Goal: Find specific page/section: Find specific page/section

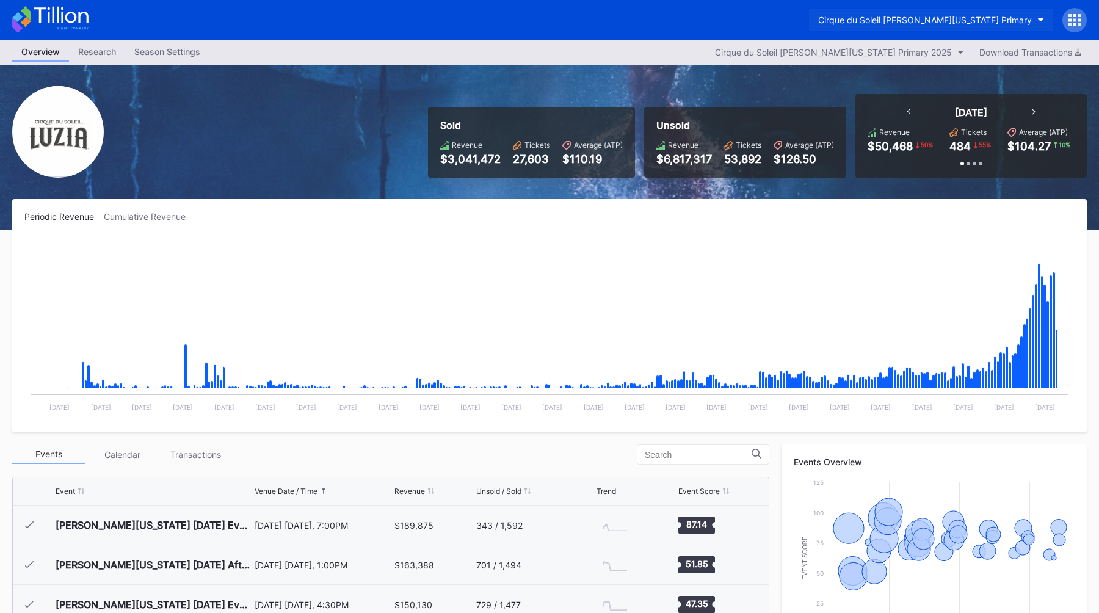
click at [955, 24] on div "Cirque du Soleil [PERSON_NAME][US_STATE] Primary" at bounding box center [925, 20] width 214 height 10
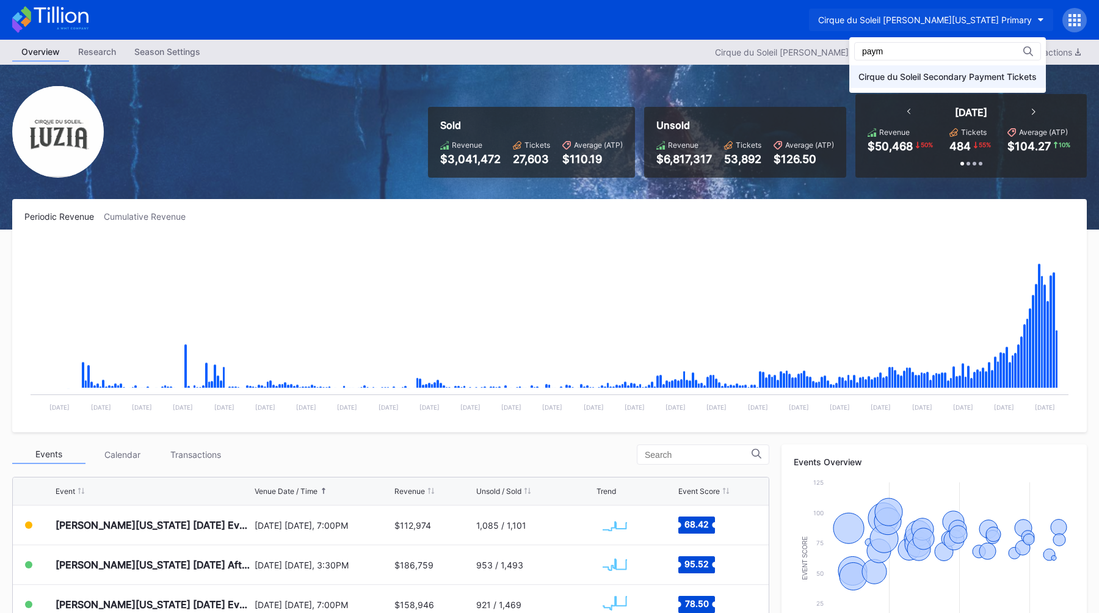
type input "paym"
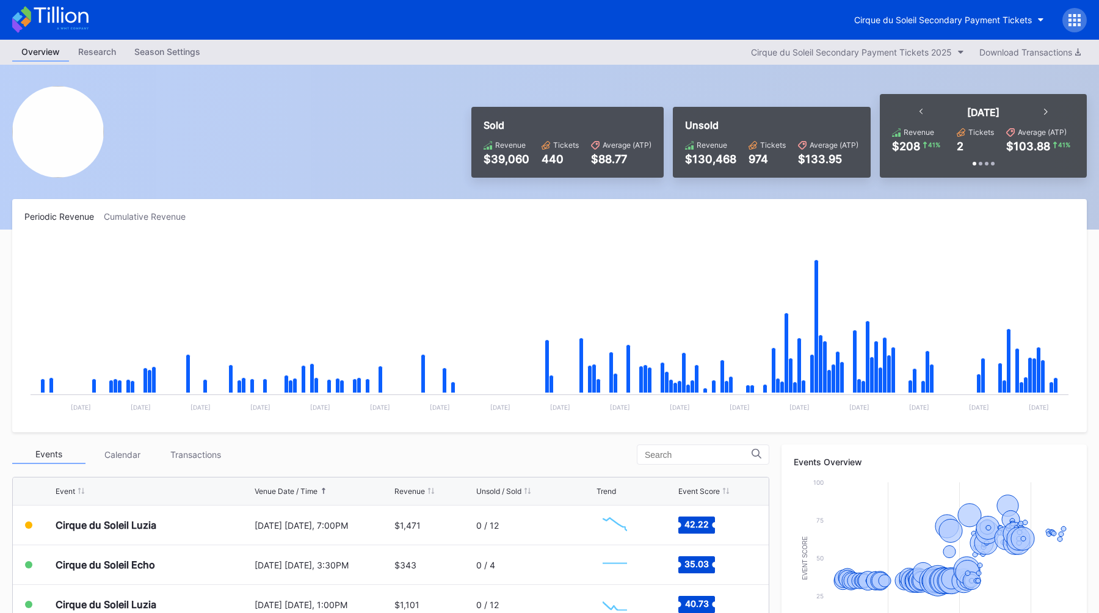
click at [1085, 5] on div "Cirque du Soleil Secondary Payment Tickets" at bounding box center [549, 20] width 1099 height 40
click at [1077, 20] on icon at bounding box center [1074, 20] width 12 height 12
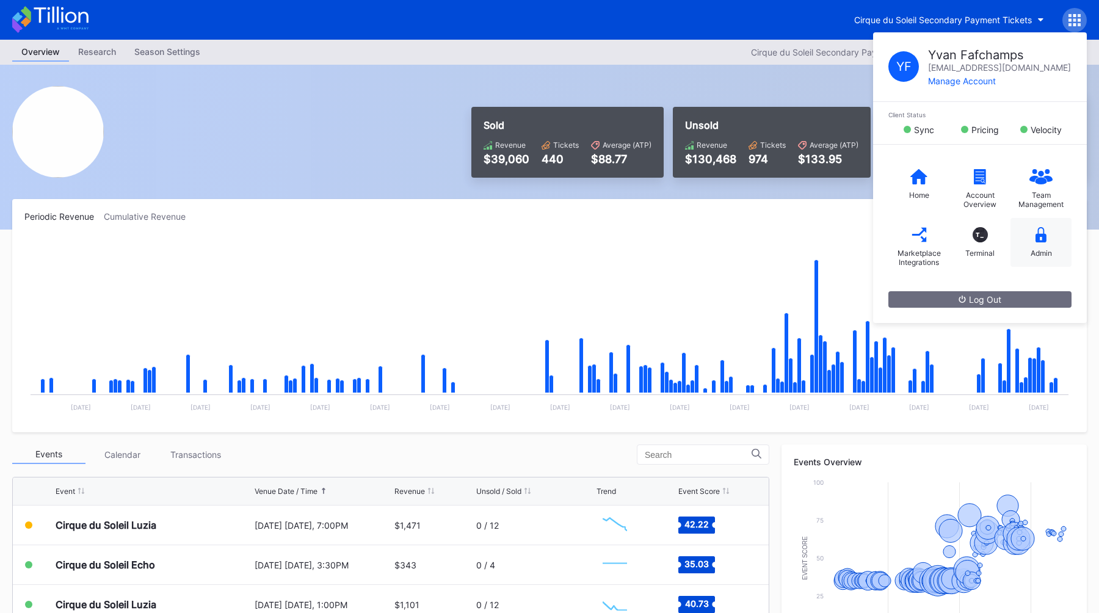
click at [1056, 262] on div "Admin" at bounding box center [1040, 242] width 61 height 49
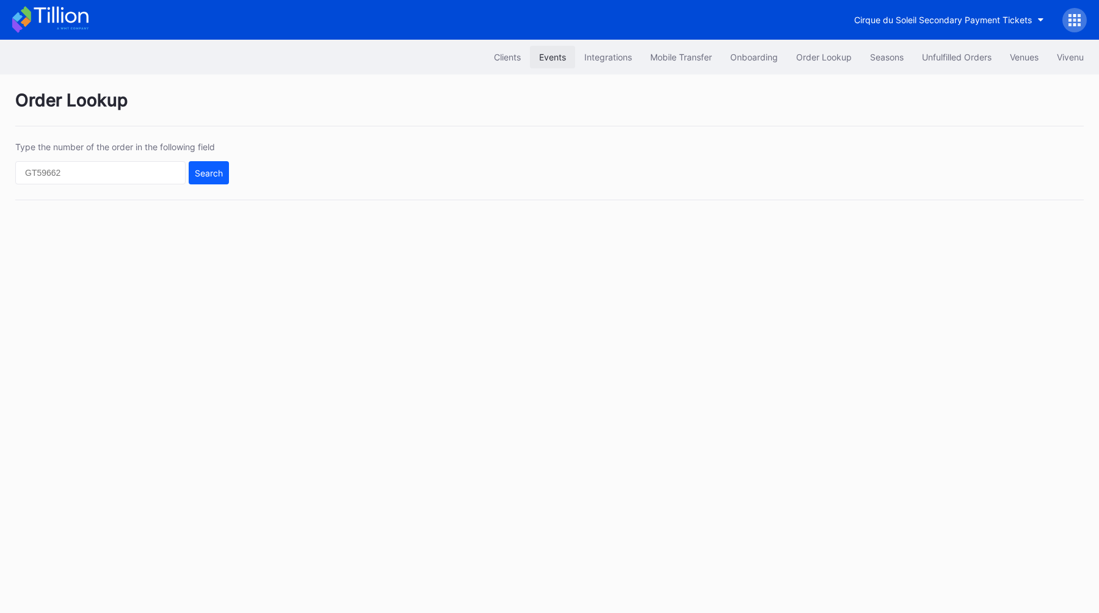
click at [552, 54] on div "Events" at bounding box center [552, 57] width 27 height 10
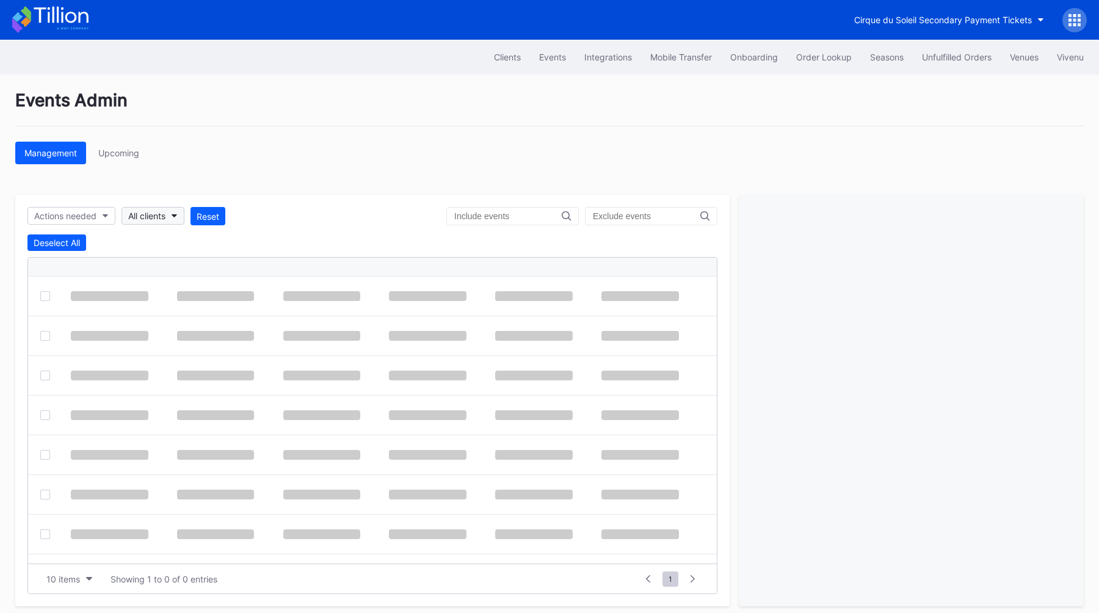
click at [161, 213] on div "All clients" at bounding box center [146, 216] width 37 height 10
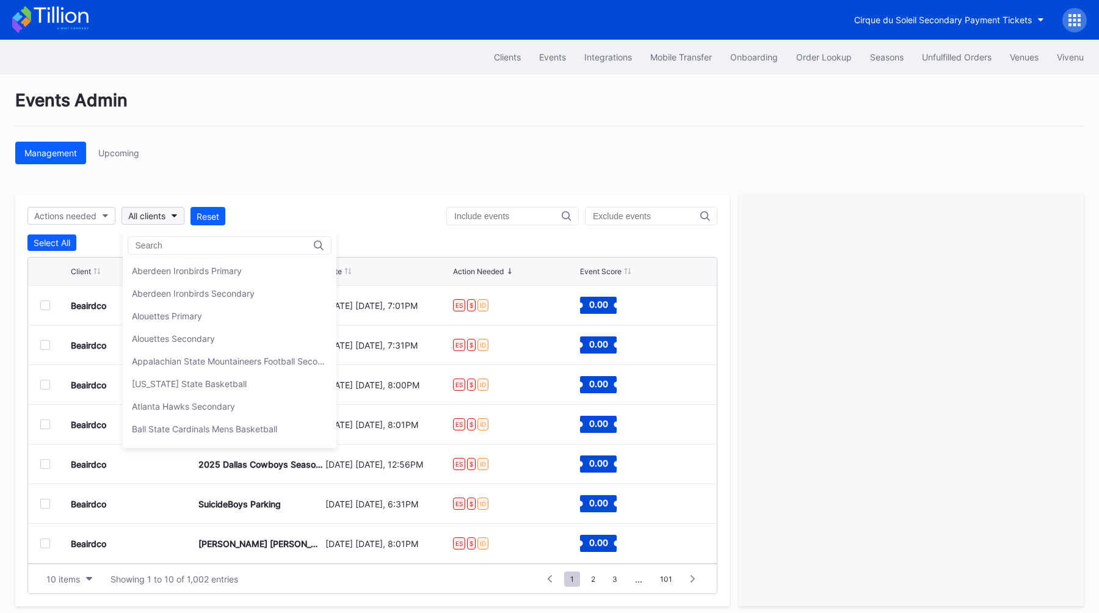
type input "a"
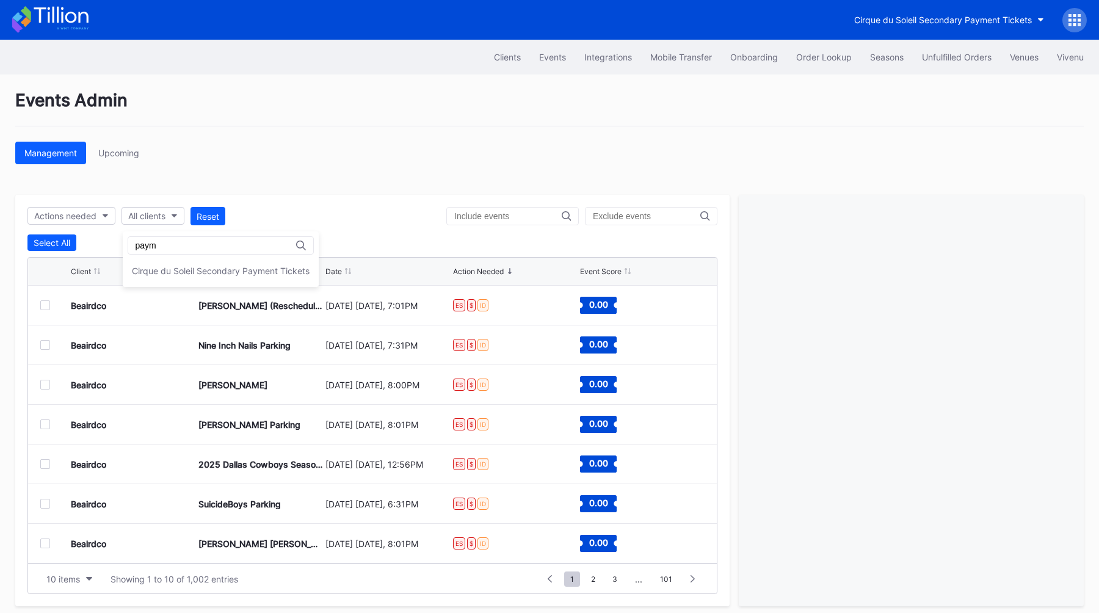
type input "paym"
click at [176, 258] on div "paym Cirque du Soleil Secondary Payment Tickets" at bounding box center [221, 259] width 196 height 56
click at [178, 264] on div "Cirque du Soleil Secondary Payment Tickets" at bounding box center [221, 270] width 196 height 23
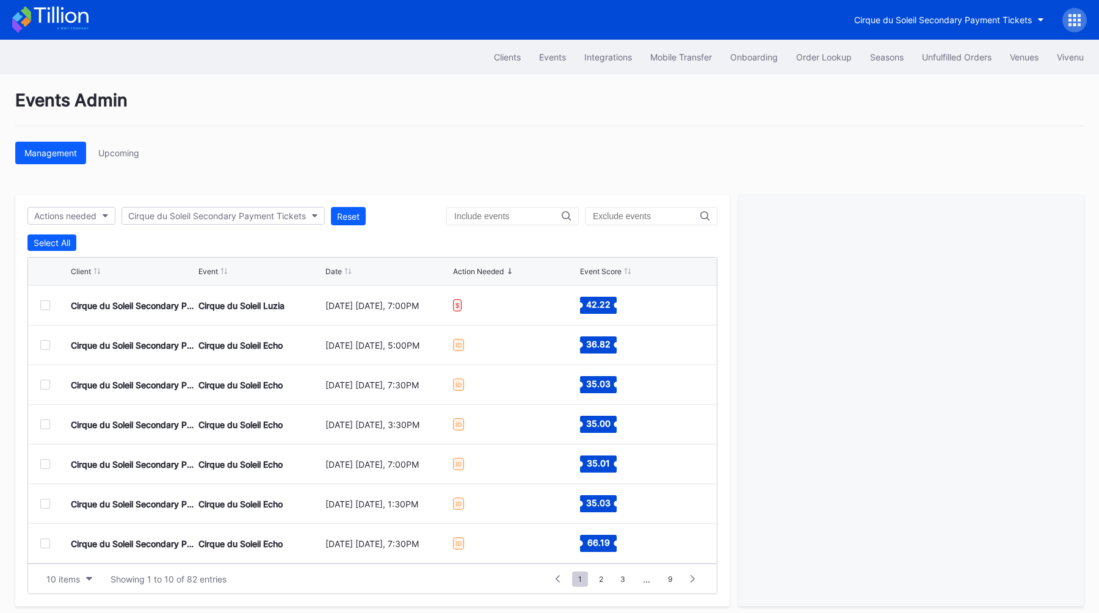
click at [298, 173] on div "Events Admin Management Upcoming Actions needed Cirque du Soleil Secondary Paym…" at bounding box center [549, 347] width 1099 height 547
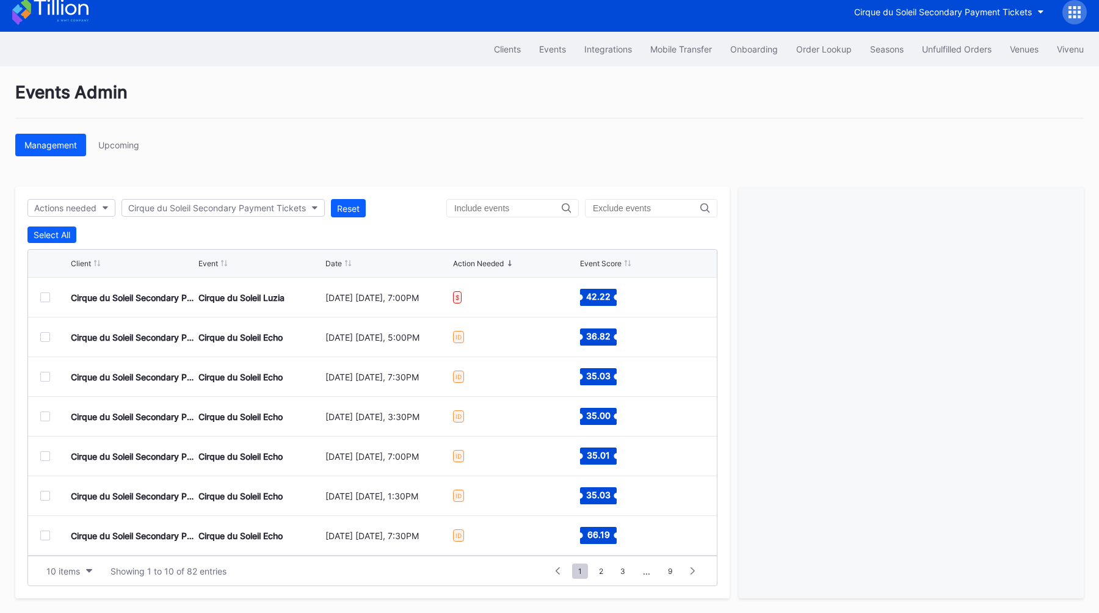
click at [339, 261] on div "Date" at bounding box center [333, 263] width 16 height 9
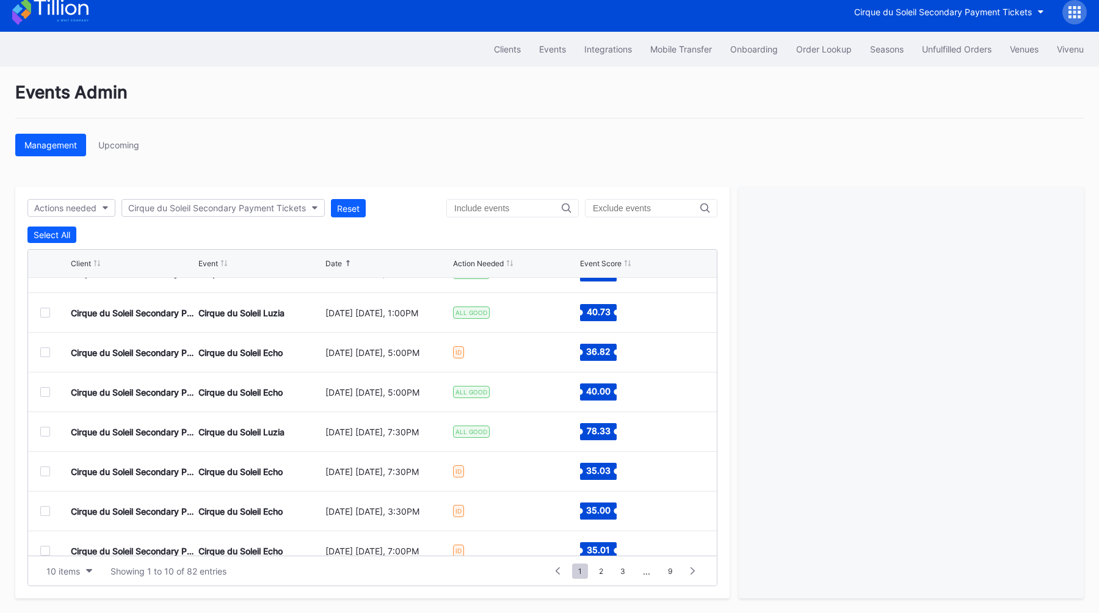
scroll to position [81, 0]
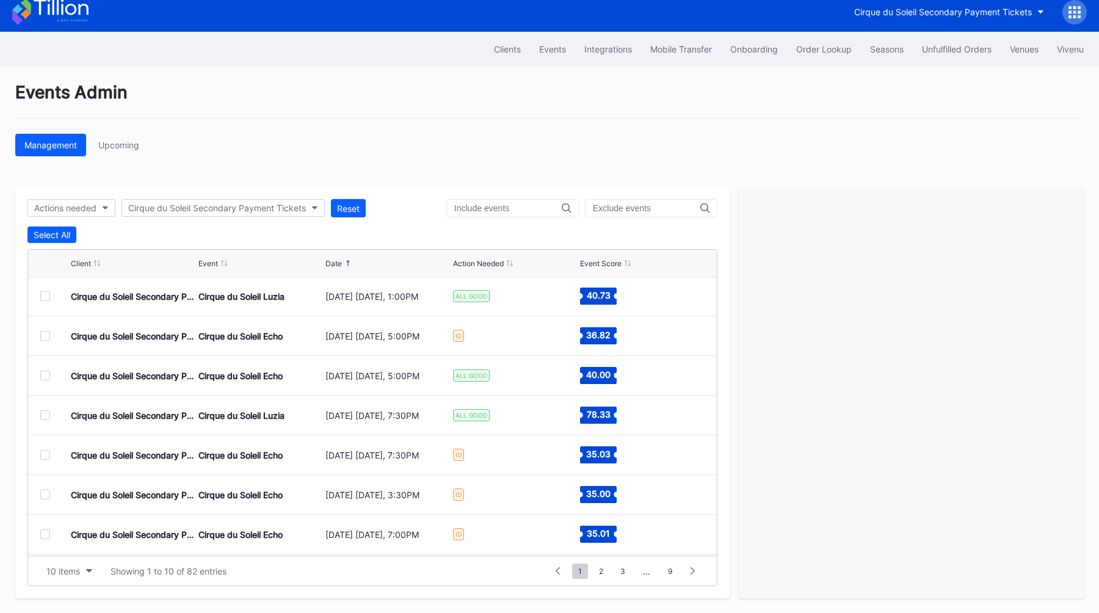
click at [49, 338] on div at bounding box center [45, 336] width 10 height 10
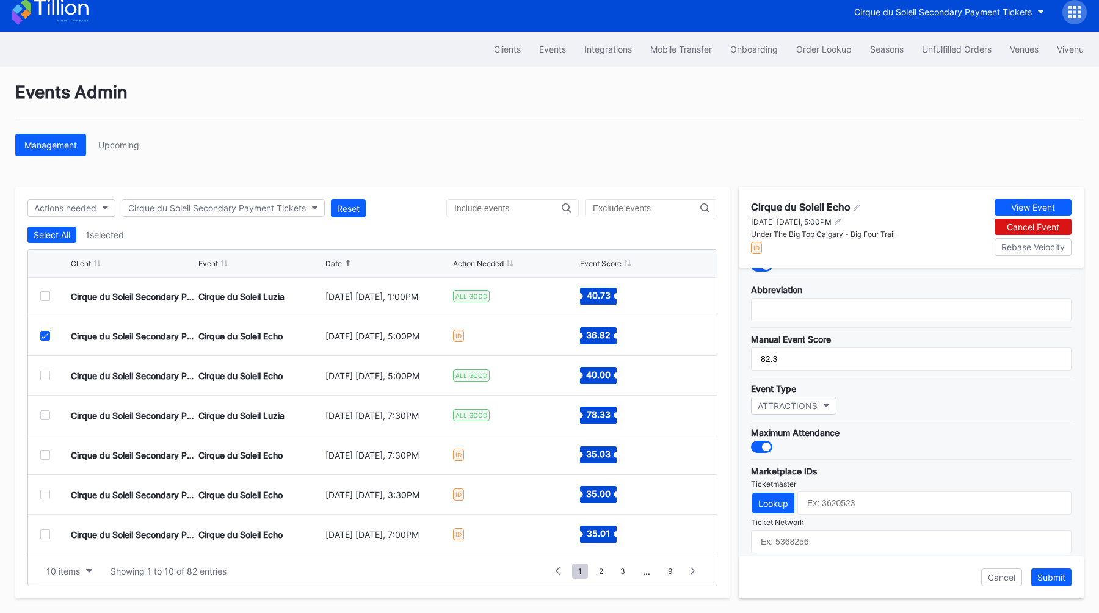
scroll to position [356, 0]
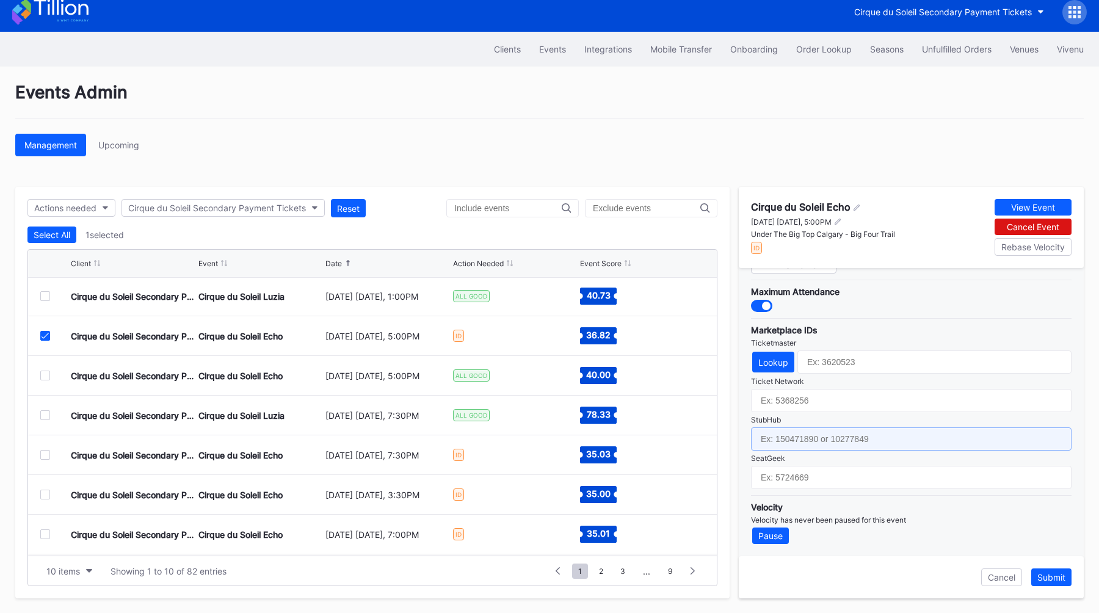
click at [837, 441] on input "text" at bounding box center [911, 438] width 320 height 23
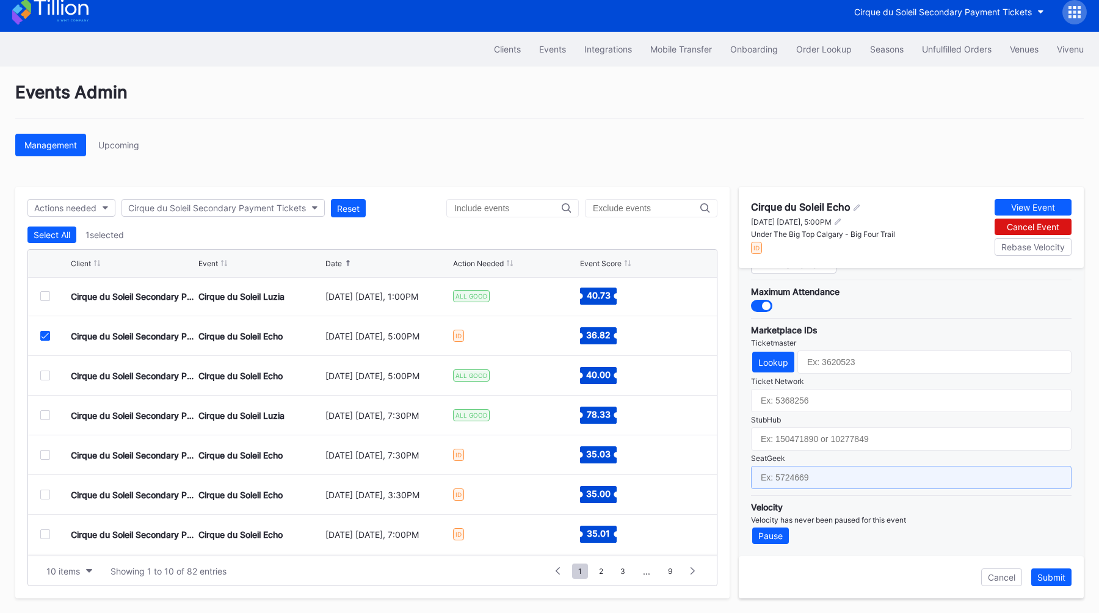
click at [830, 477] on input "text" at bounding box center [911, 477] width 320 height 23
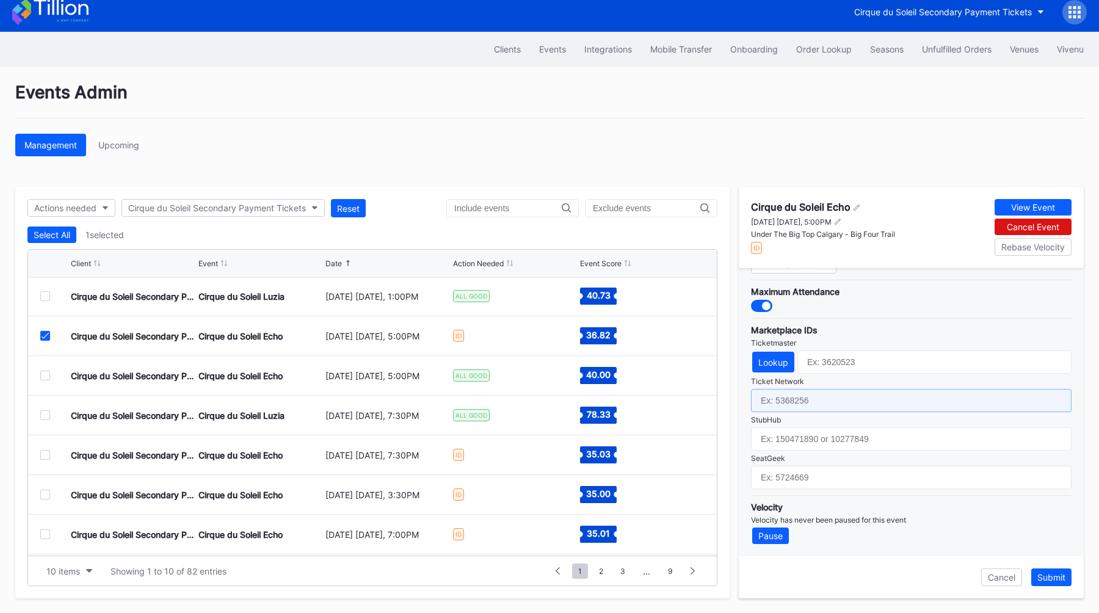
click at [822, 396] on input "text" at bounding box center [911, 400] width 320 height 23
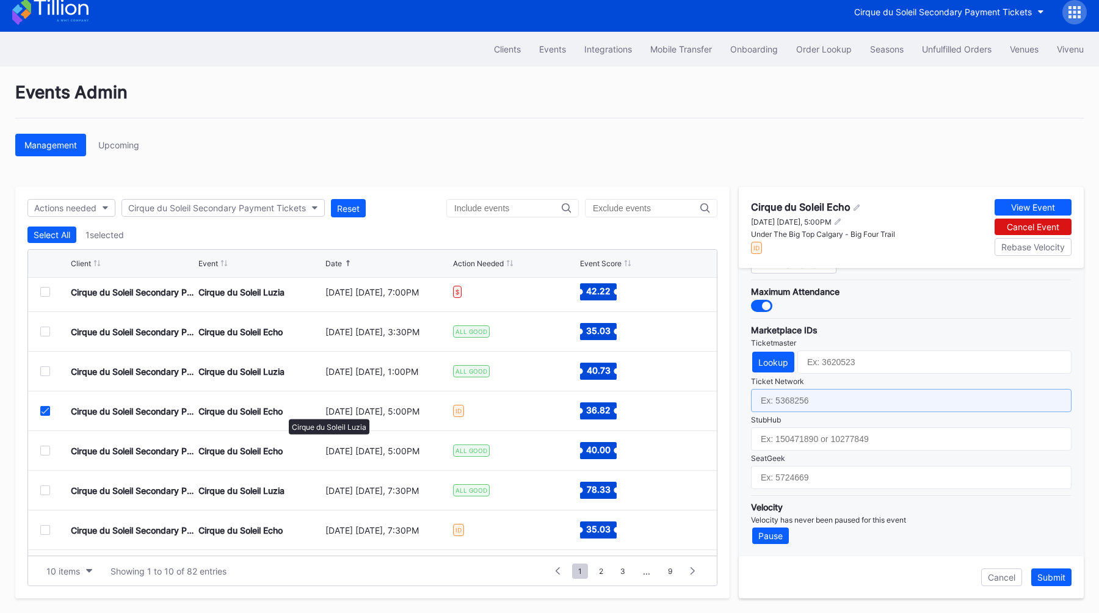
scroll to position [5, 0]
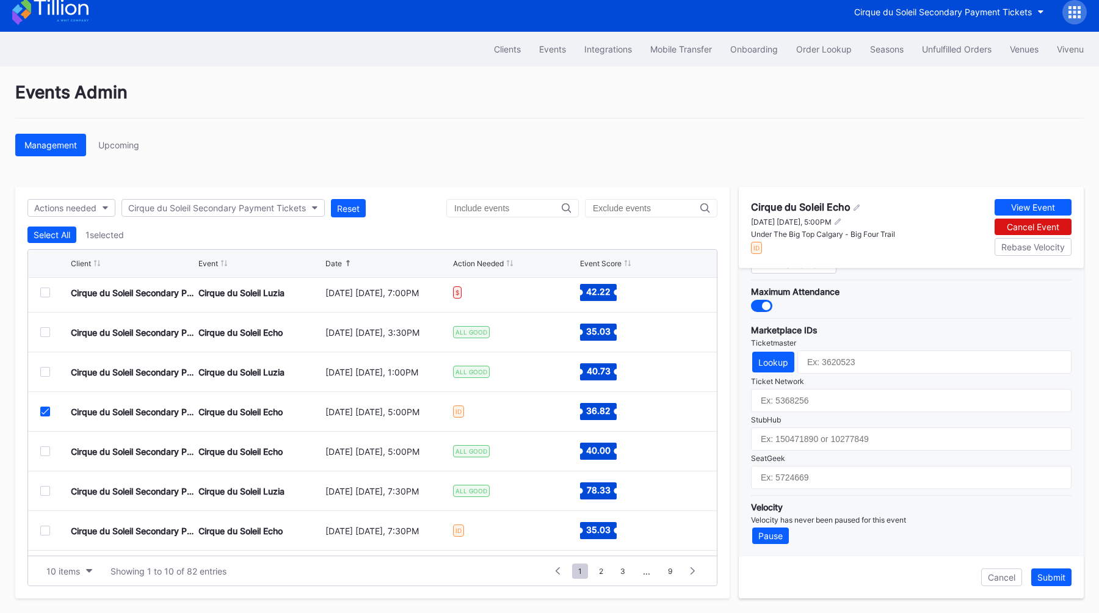
click at [46, 410] on icon at bounding box center [45, 411] width 7 height 6
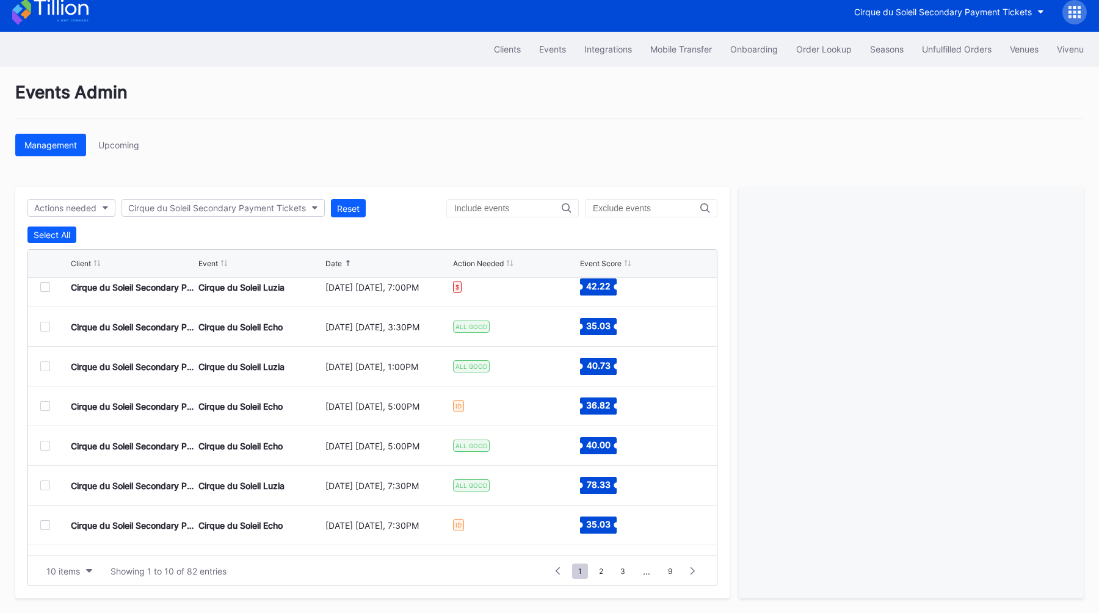
scroll to position [0, 0]
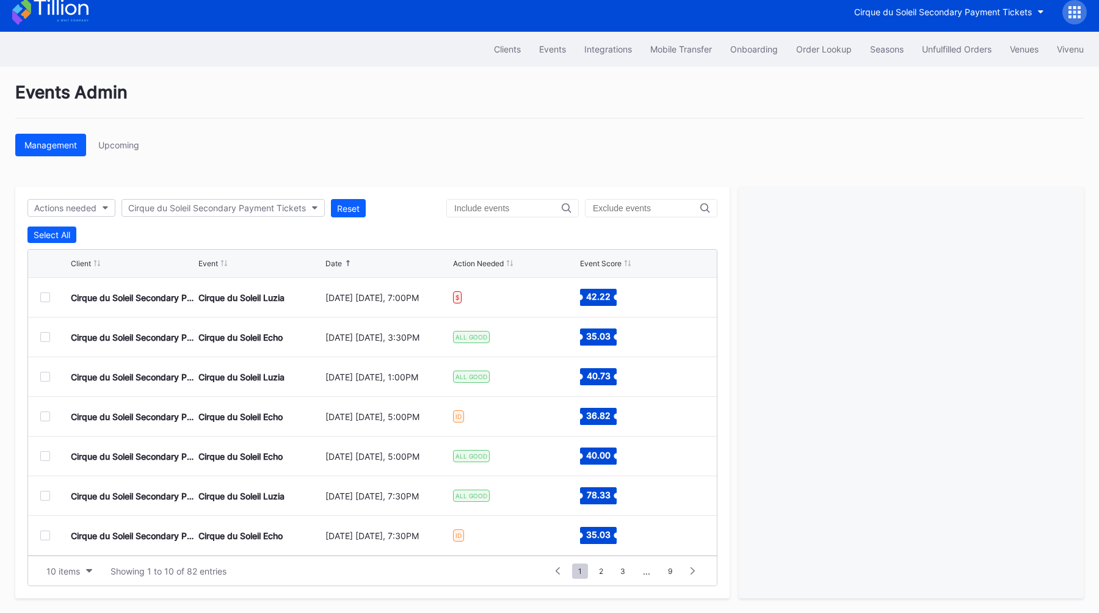
click at [45, 297] on div at bounding box center [45, 297] width 10 height 10
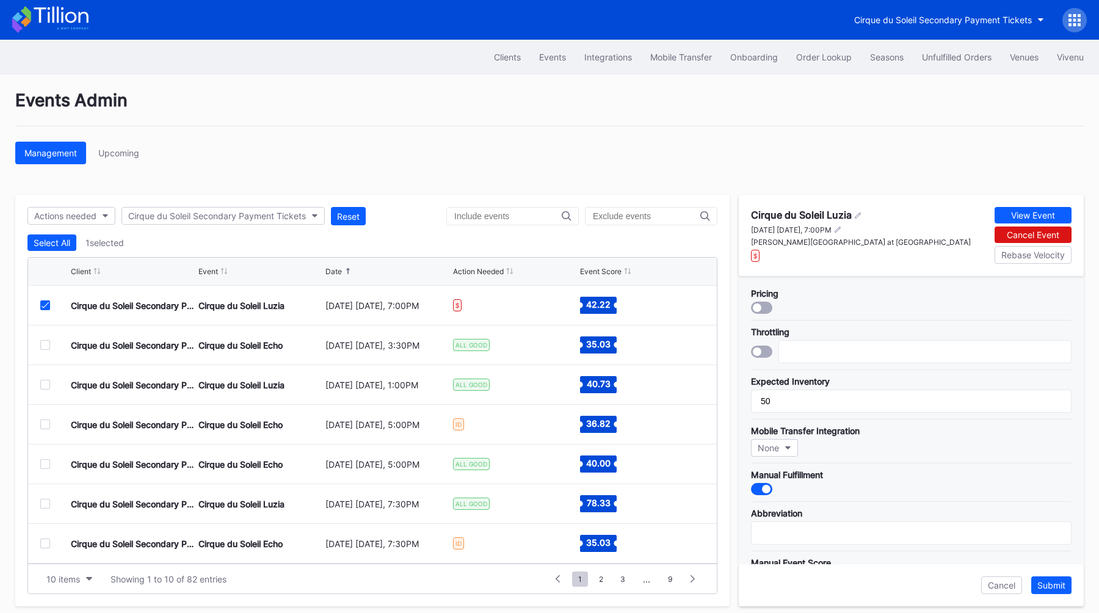
click at [898, 148] on div "Management Upcoming" at bounding box center [549, 153] width 1068 height 23
click at [1077, 13] on div at bounding box center [1074, 20] width 24 height 24
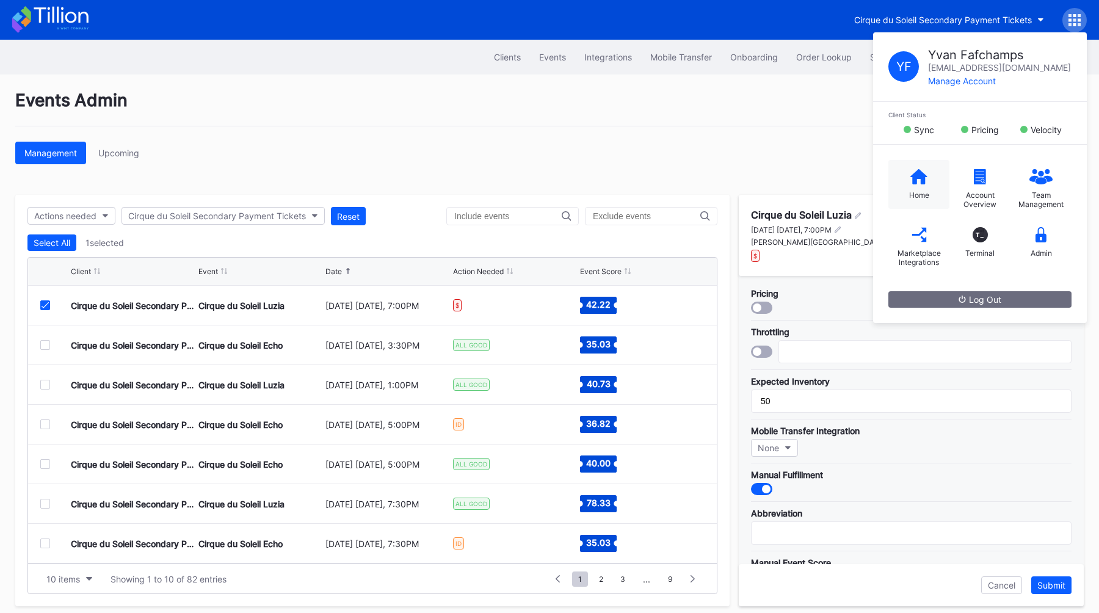
click at [907, 187] on div "Home" at bounding box center [918, 184] width 61 height 49
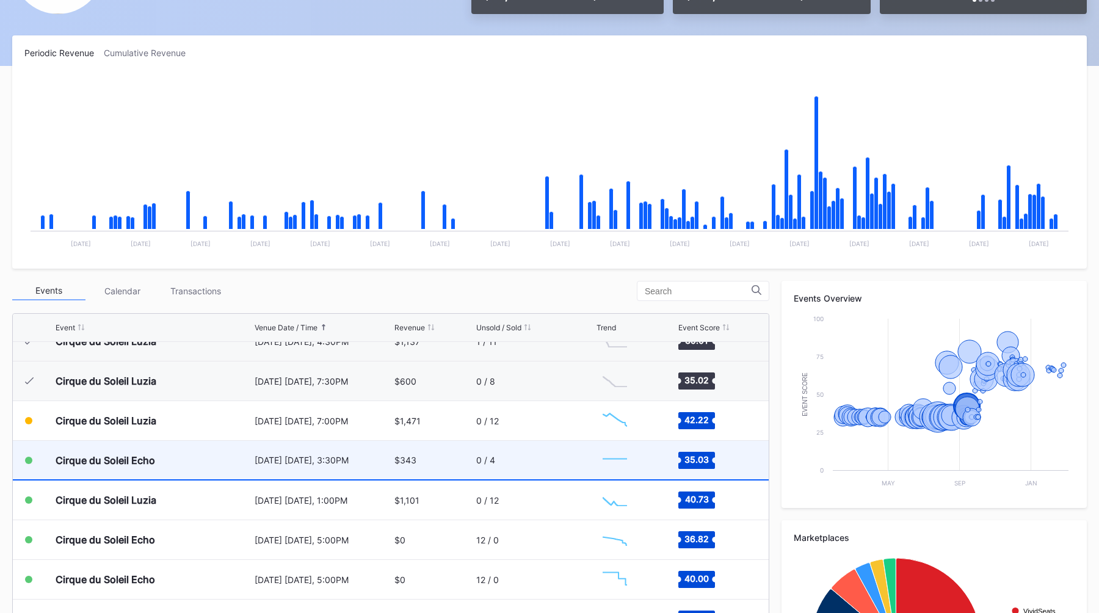
scroll to position [2042, 0]
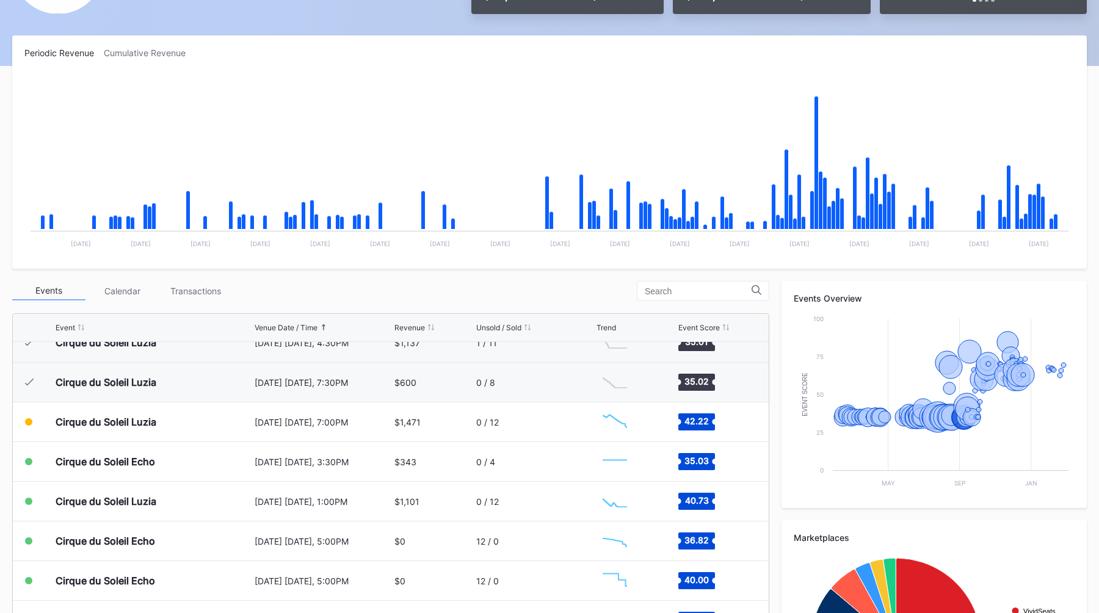
click at [584, 295] on div "Events Calendar Transactions" at bounding box center [390, 291] width 757 height 20
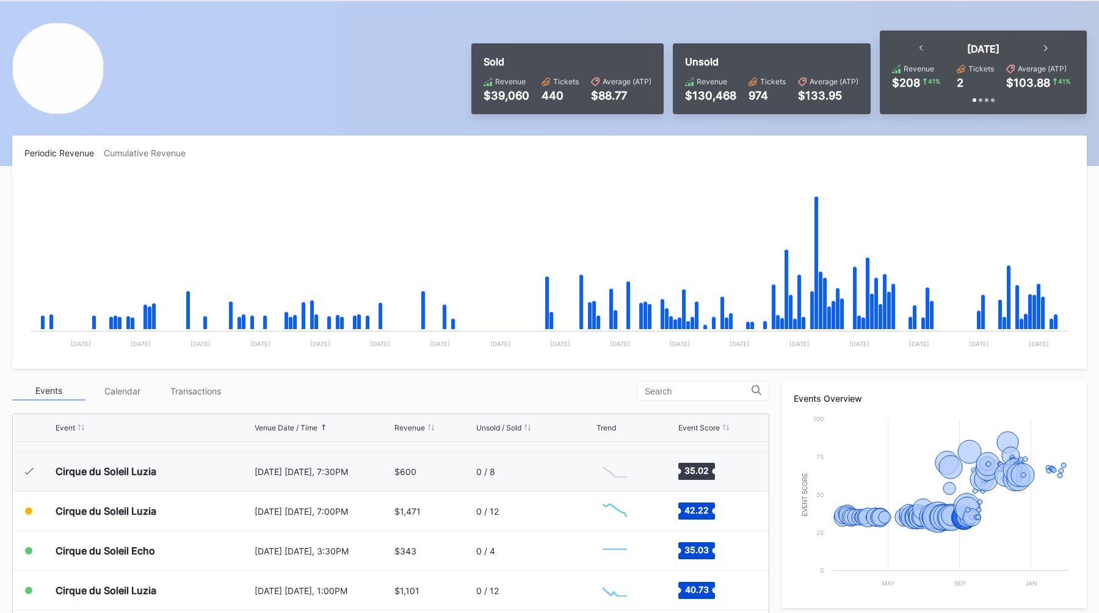
scroll to position [0, 0]
